Goal: Task Accomplishment & Management: Manage account settings

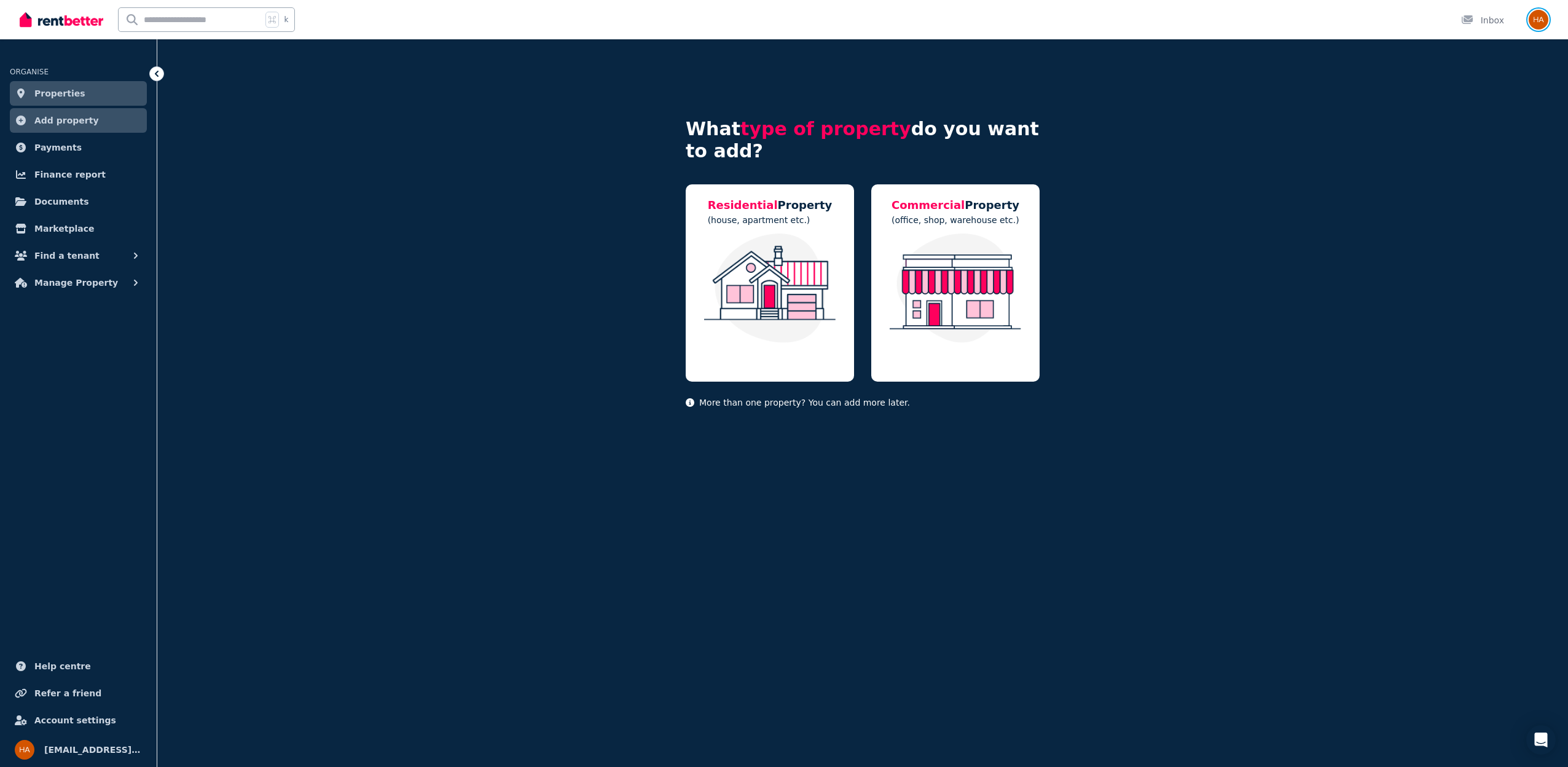
click at [1543, 19] on img "button" at bounding box center [1538, 19] width 20 height 20
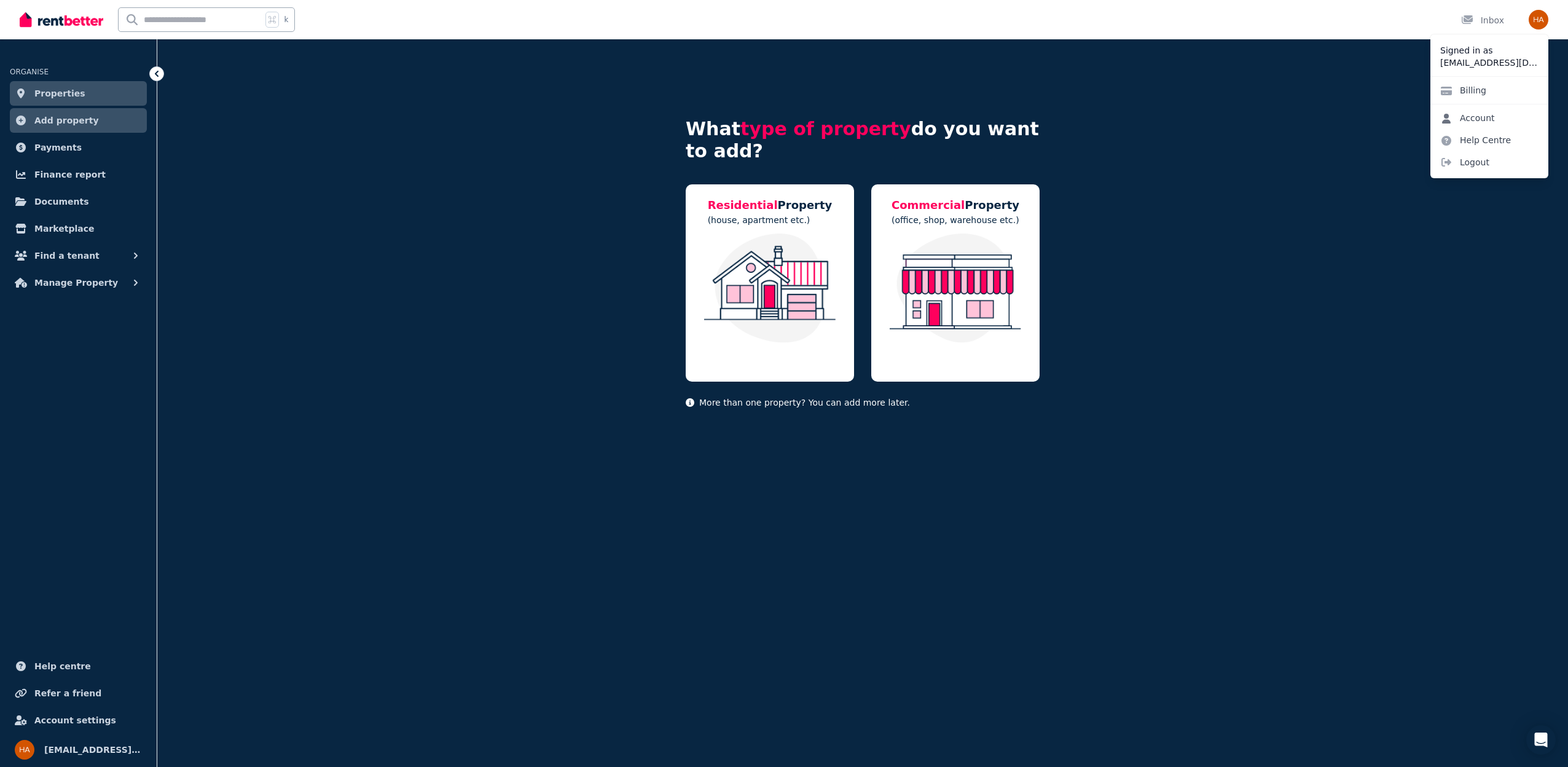
click at [1480, 118] on link "Account" at bounding box center [1468, 117] width 74 height 22
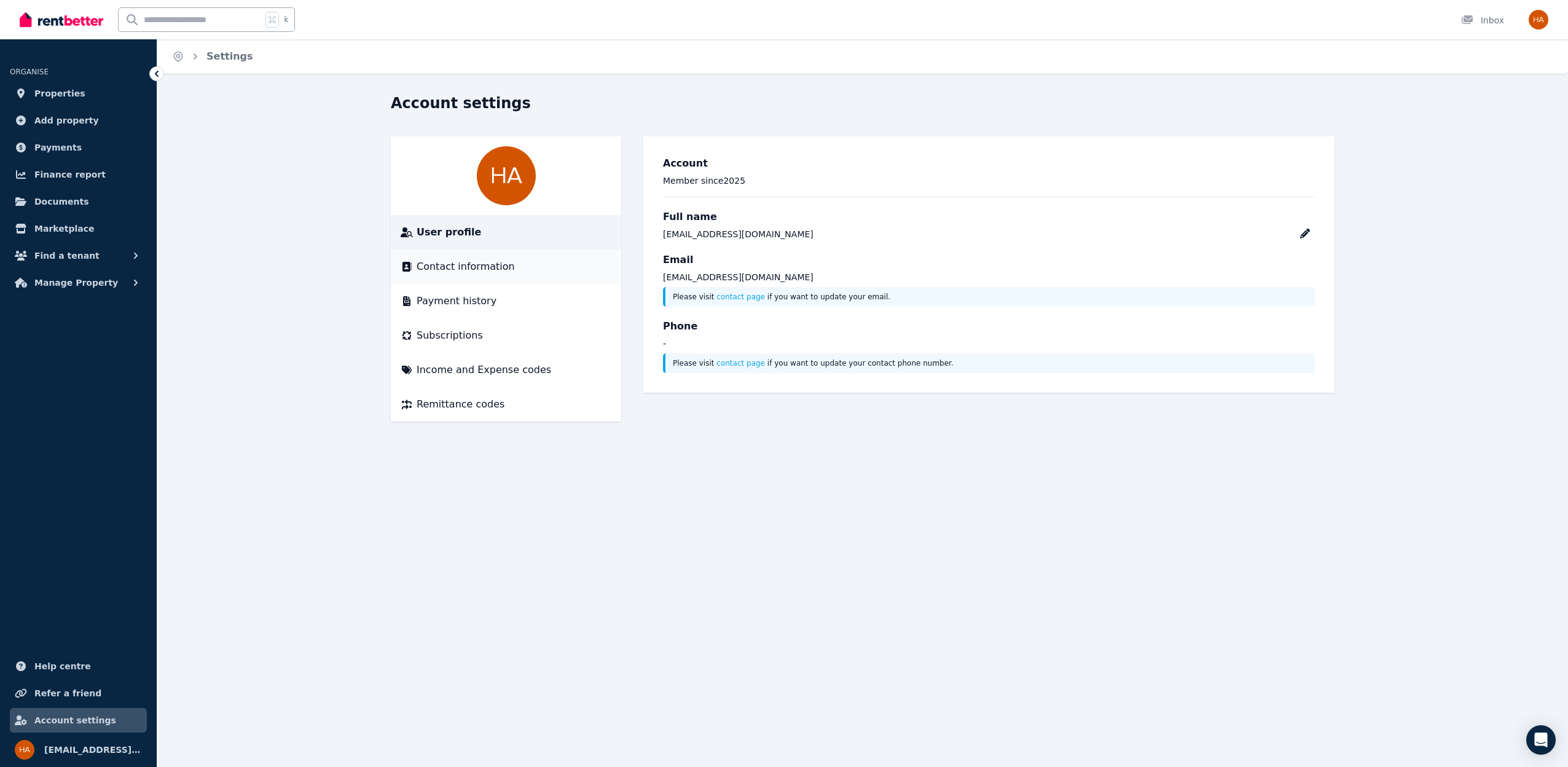
click at [495, 263] on span "Contact information" at bounding box center [465, 266] width 98 height 14
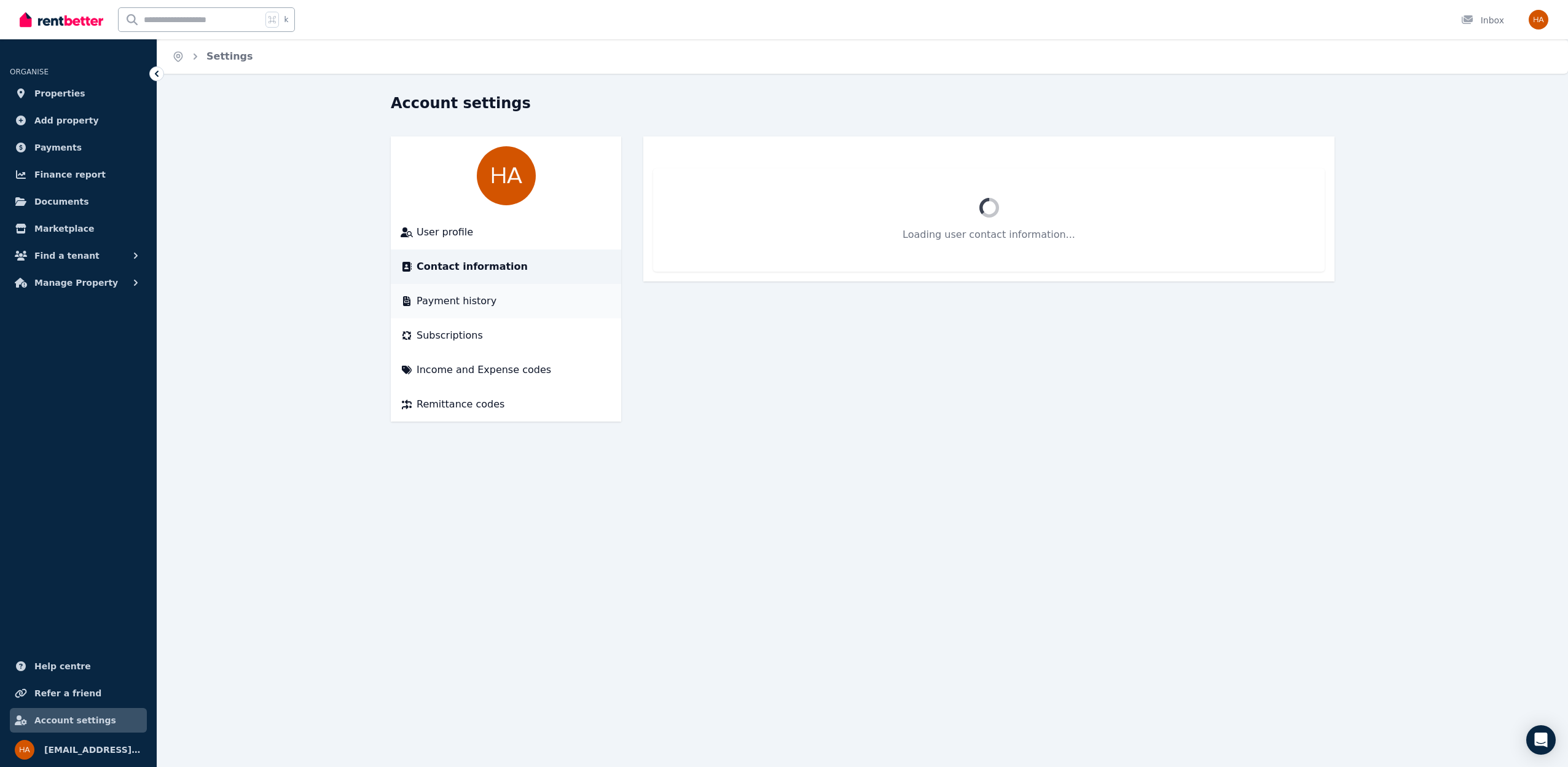
click at [499, 299] on div "Payment history" at bounding box center [506, 300] width 211 height 14
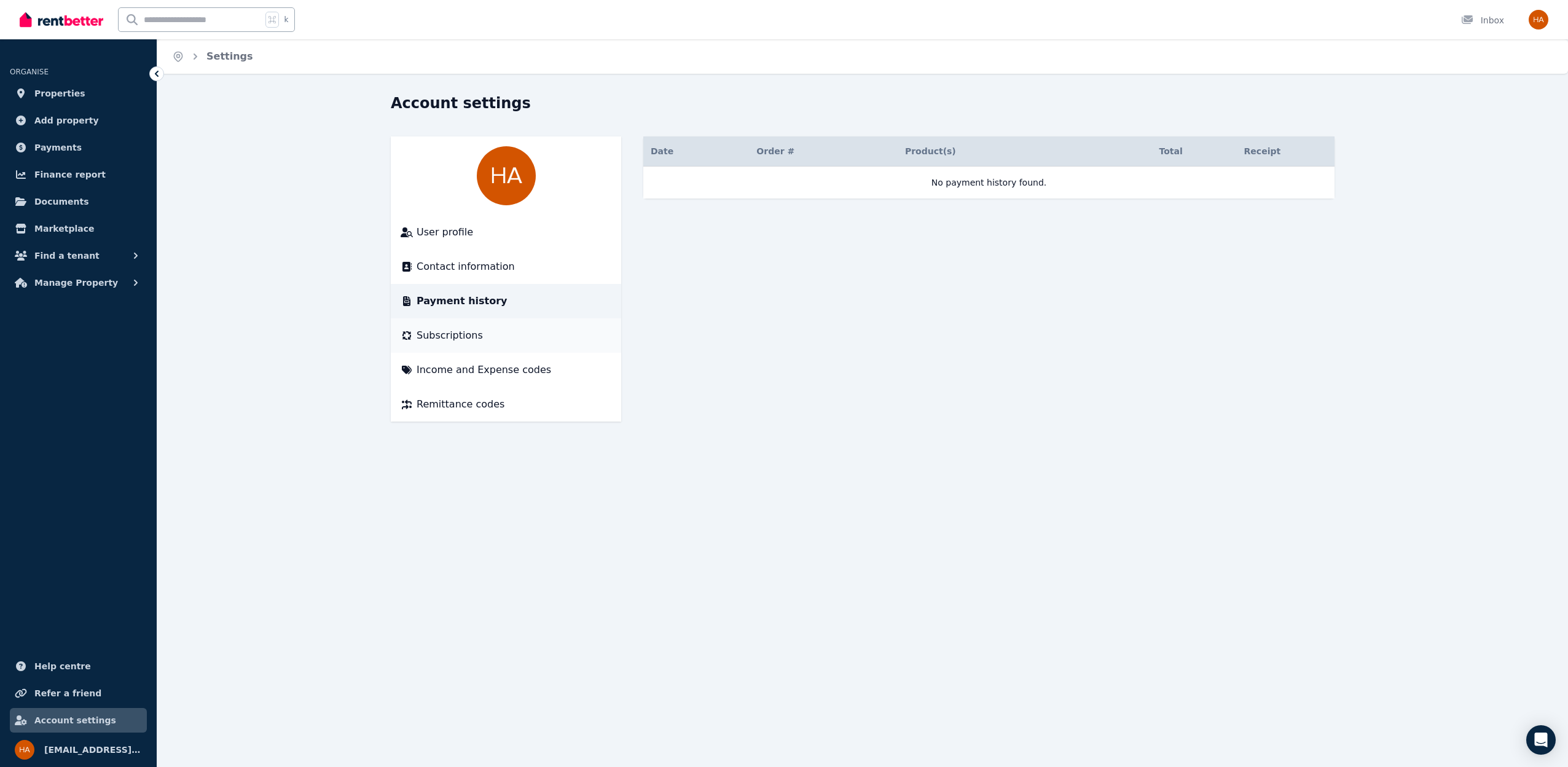
click at [513, 338] on div "Subscriptions" at bounding box center [506, 334] width 211 height 14
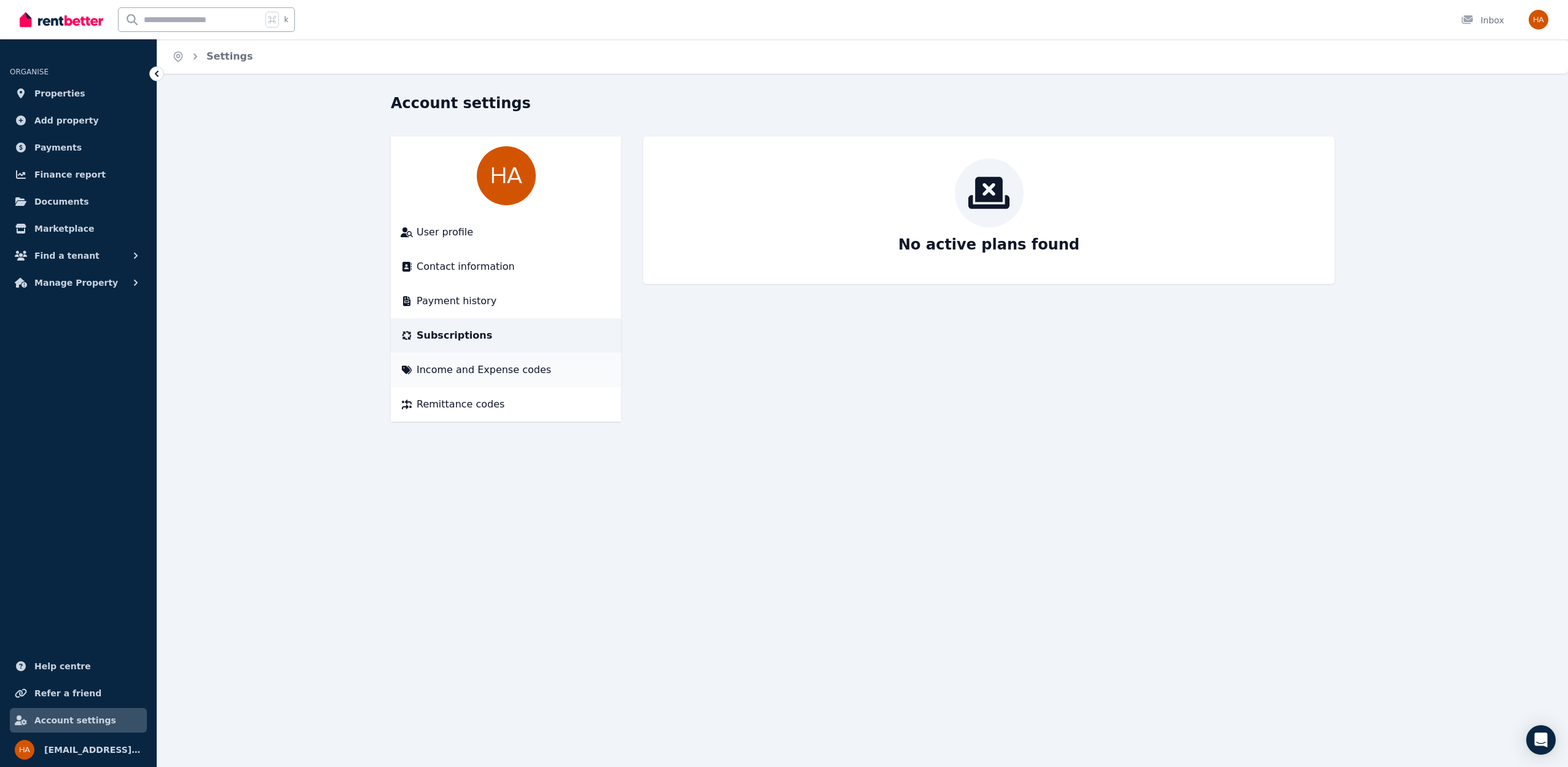
click at [503, 373] on span "Income and Expense codes" at bounding box center [483, 370] width 134 height 14
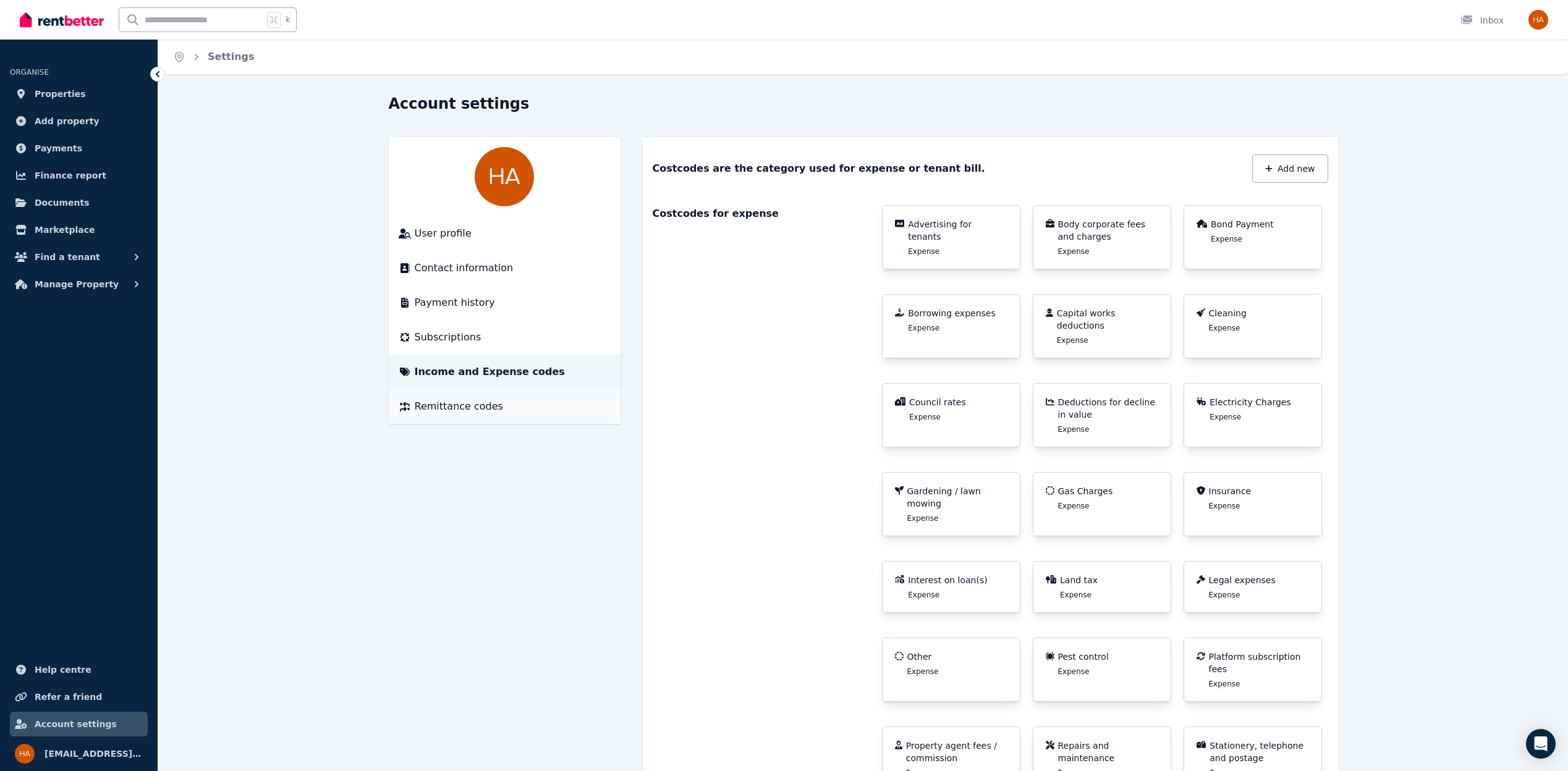
click at [485, 411] on span "Remittance codes" at bounding box center [459, 406] width 88 height 14
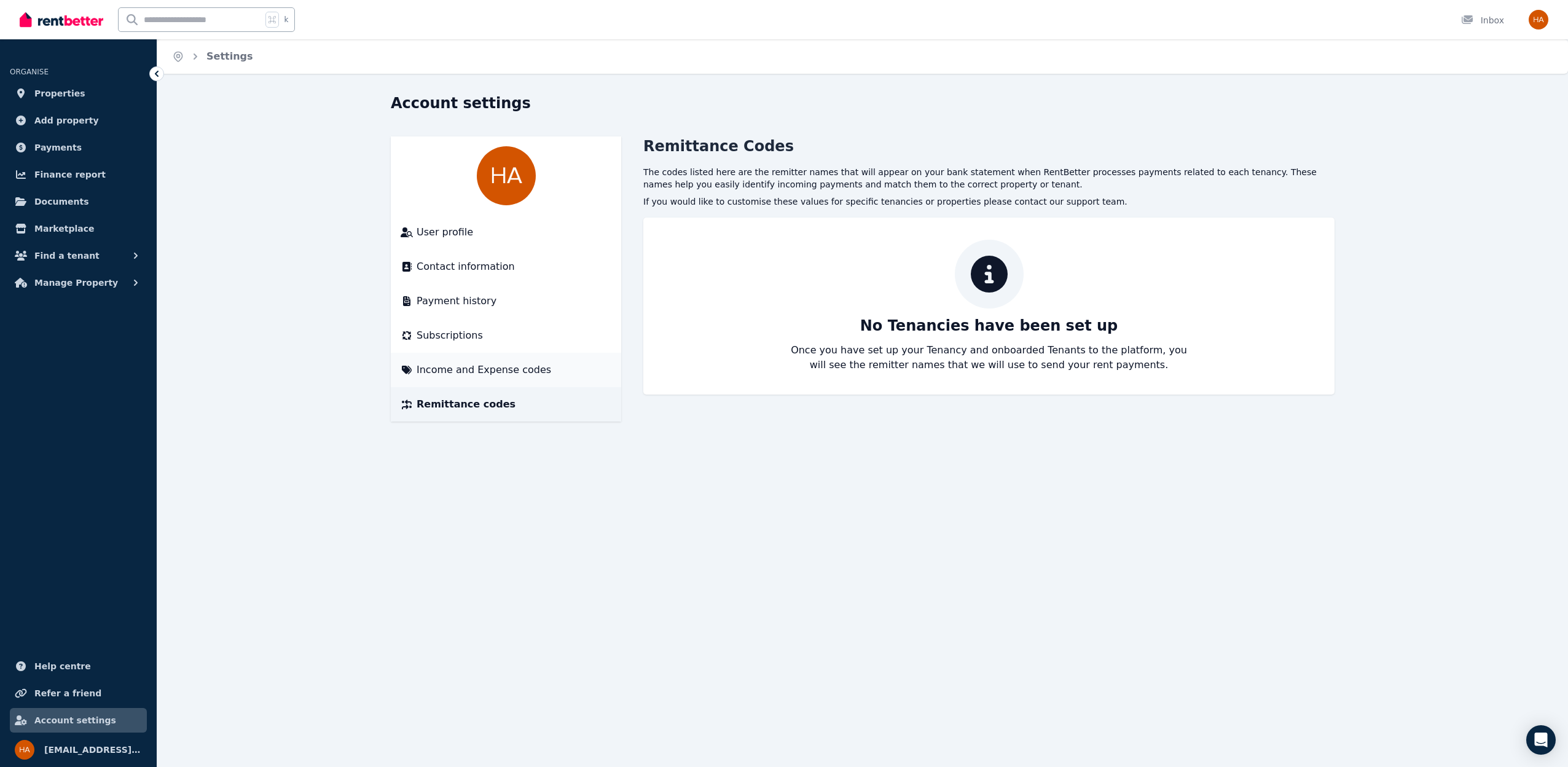
click at [482, 374] on span "Income and Expense codes" at bounding box center [483, 370] width 134 height 14
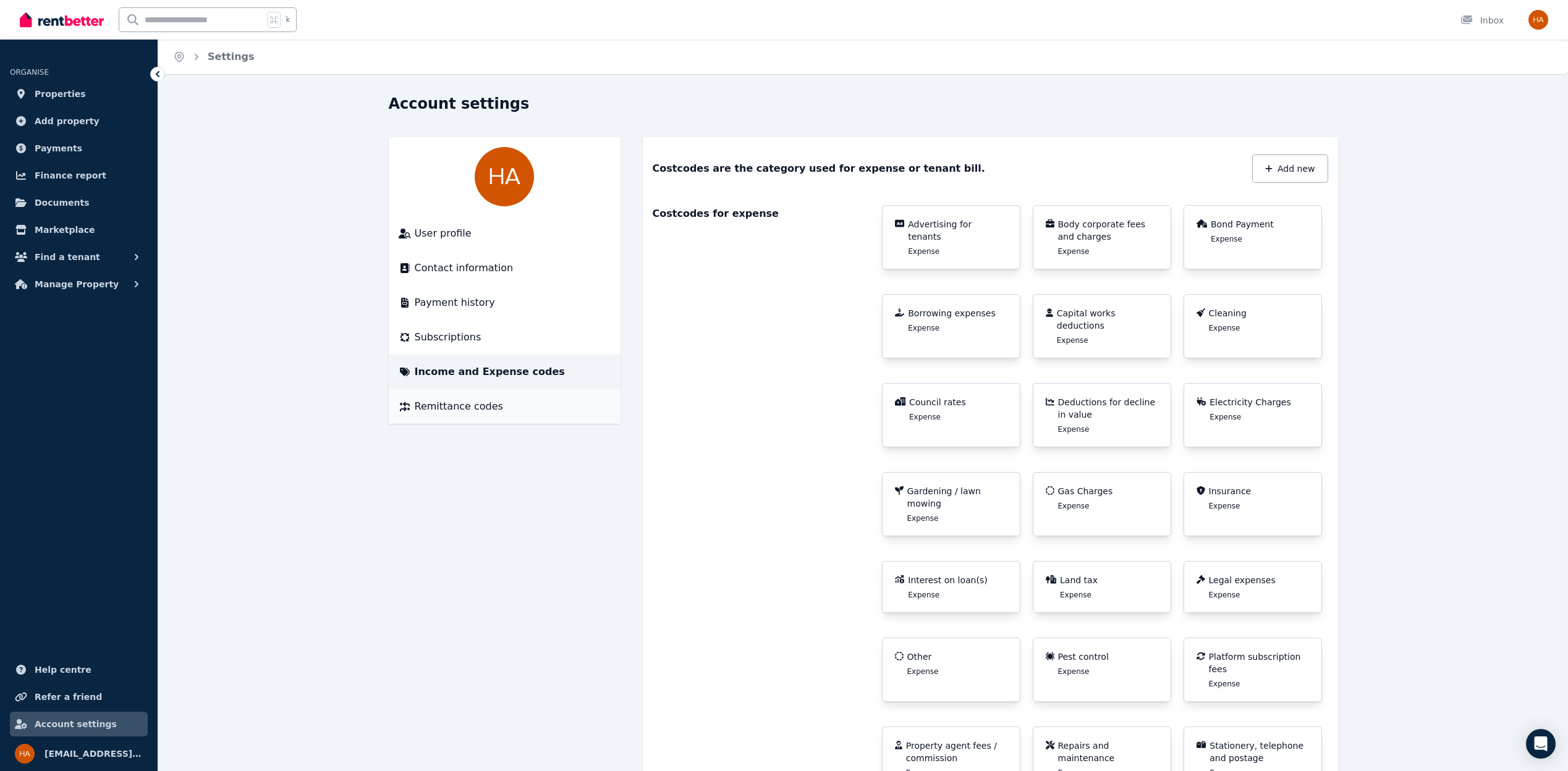
click at [482, 404] on span "Remittance codes" at bounding box center [459, 406] width 88 height 14
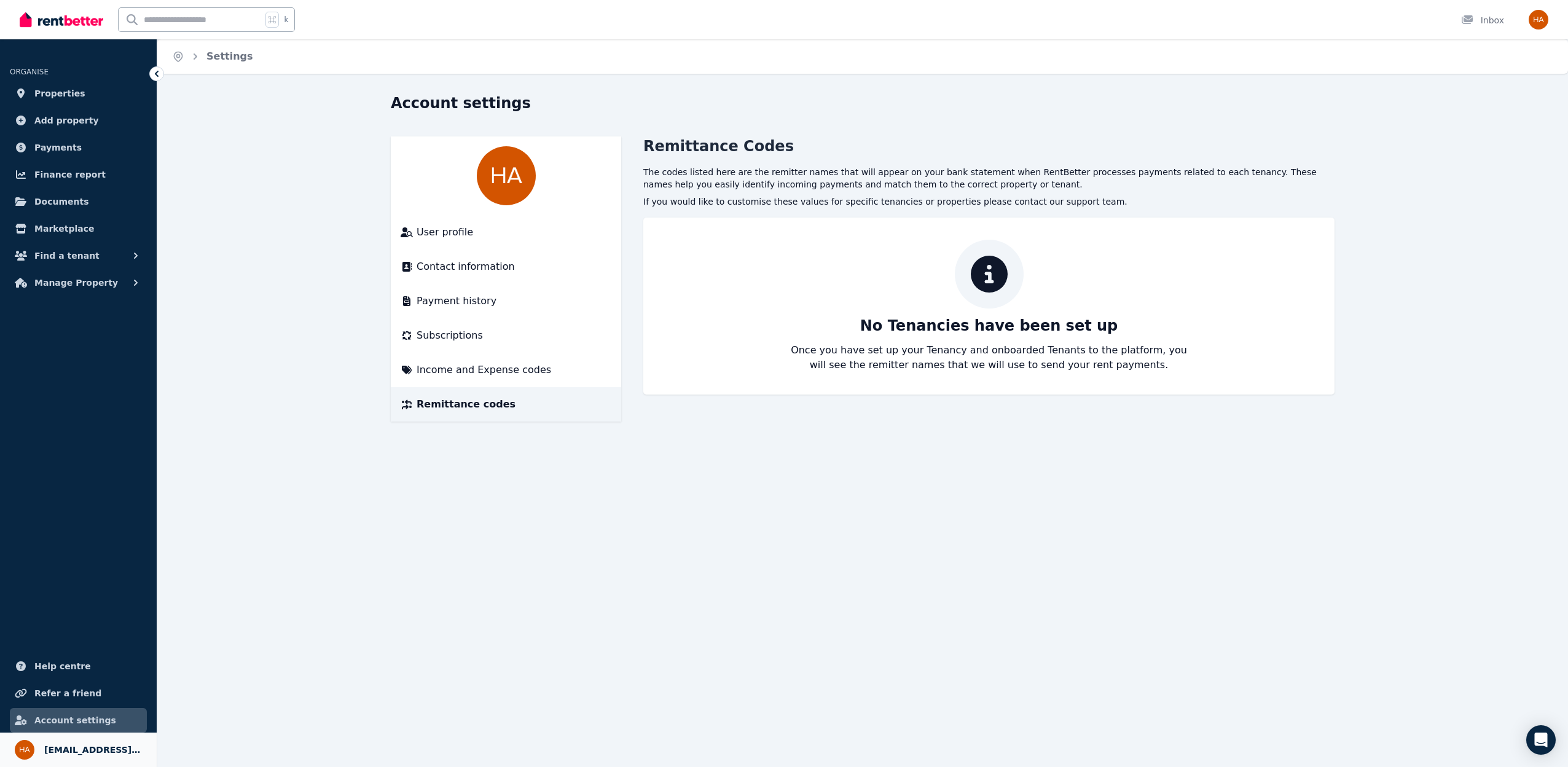
click at [107, 741] on link "Your profile [EMAIL_ADDRESS][DOMAIN_NAME]" at bounding box center [78, 750] width 157 height 34
